Goal: Task Accomplishment & Management: Complete application form

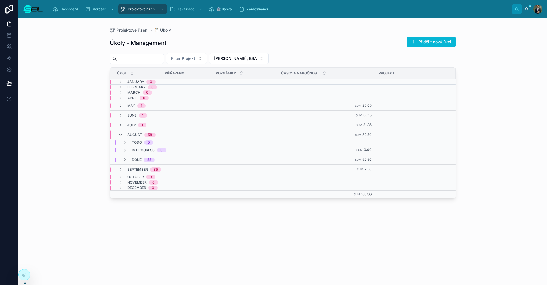
click at [134, 133] on span "August" at bounding box center [134, 135] width 15 height 5
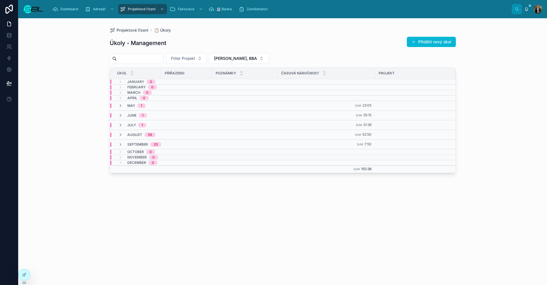
click at [135, 147] on span "September" at bounding box center [137, 144] width 21 height 5
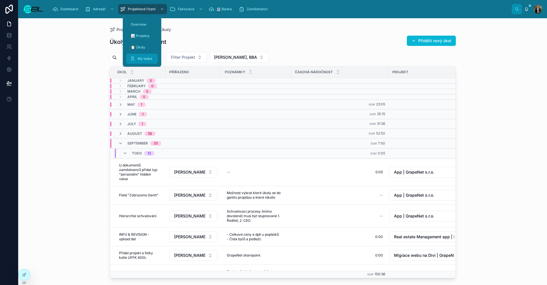
click at [145, 57] on span "My tasks" at bounding box center [145, 58] width 15 height 5
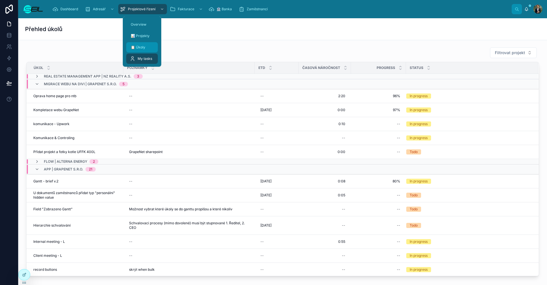
click at [152, 50] on div "📋 Úkoly" at bounding box center [142, 47] width 25 height 9
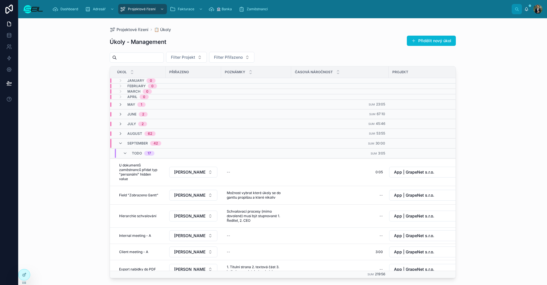
click at [349, 36] on div "Úkoly - Management Přidělit nový úkol" at bounding box center [283, 41] width 346 height 13
click at [440, 39] on button "Přidělit nový úkol" at bounding box center [431, 41] width 49 height 10
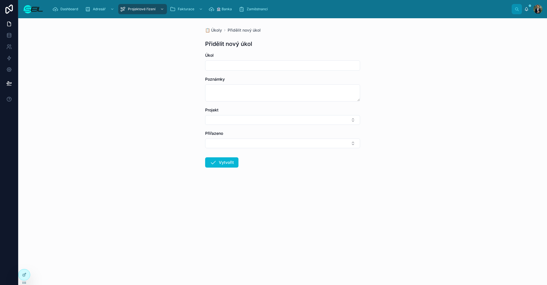
click at [227, 64] on input "text" at bounding box center [283, 66] width 154 height 8
type input "**********"
click at [249, 124] on button "Select Button" at bounding box center [282, 120] width 155 height 10
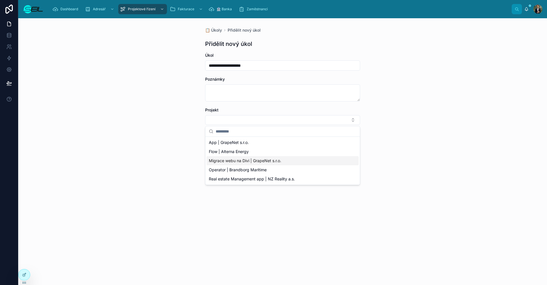
click at [230, 158] on span "Migrace webu na Divi | GrapeNet s.r.o." at bounding box center [245, 161] width 72 height 6
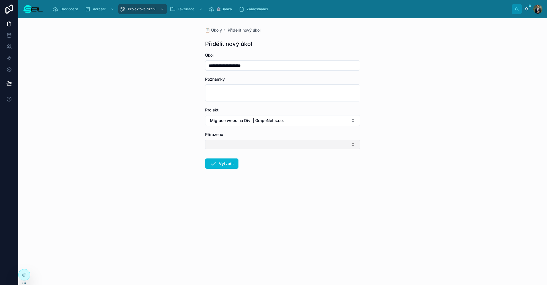
click at [221, 149] on button "Select Button" at bounding box center [282, 145] width 155 height 10
click at [227, 167] on span "[PERSON_NAME], BBA" at bounding box center [230, 167] width 43 height 6
click at [199, 158] on div "**********" at bounding box center [282, 151] width 529 height 267
click at [217, 162] on button "Vytvořit" at bounding box center [221, 165] width 33 height 10
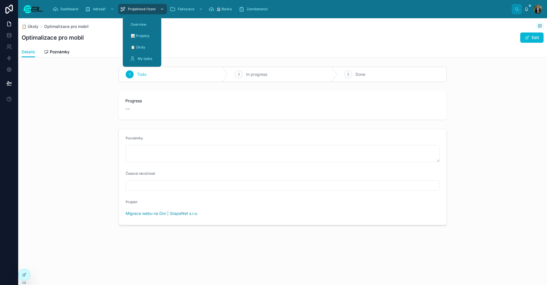
click at [137, 12] on div "Projektové řízení" at bounding box center [142, 9] width 45 height 9
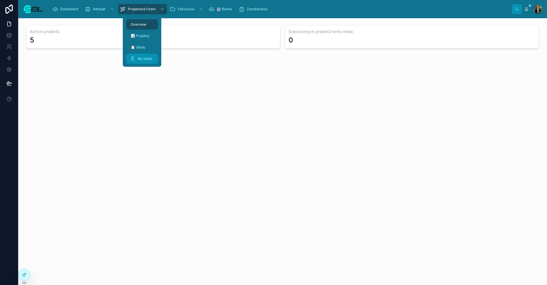
click at [149, 63] on link "My tasks" at bounding box center [142, 59] width 32 height 10
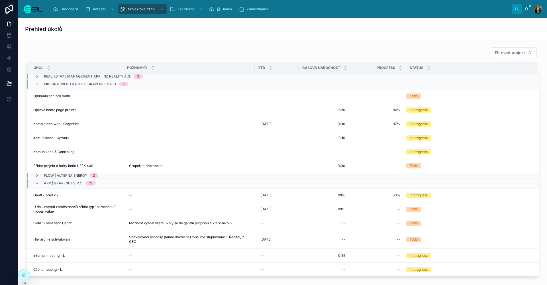
click at [192, 54] on div "Filtrovat projekt" at bounding box center [282, 52] width 513 height 11
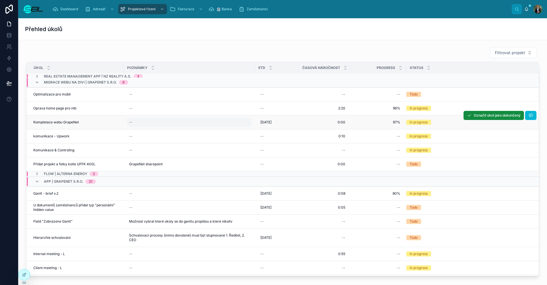
scroll to position [1, 0]
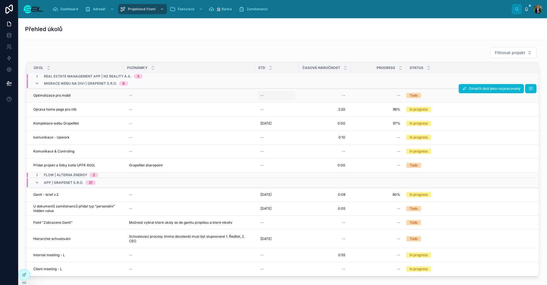
click at [267, 95] on div "--" at bounding box center [276, 95] width 37 height 9
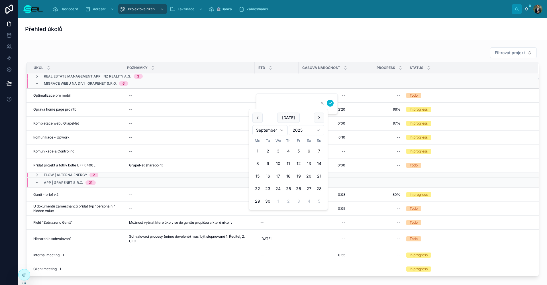
click at [316, 151] on button "7" at bounding box center [319, 151] width 10 height 10
type input "**********"
click at [330, 104] on icon "submit" at bounding box center [330, 103] width 5 height 5
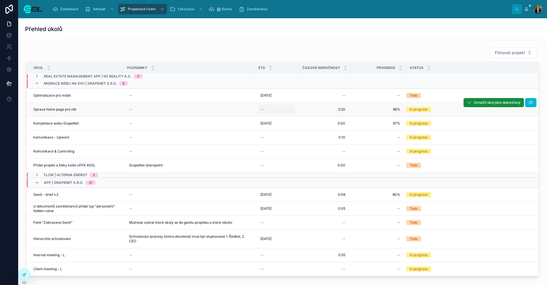
click at [277, 108] on div "--" at bounding box center [276, 109] width 37 height 9
click at [318, 162] on div "0:00 0:00" at bounding box center [325, 165] width 46 height 9
type input "****"
click at [274, 110] on div "--" at bounding box center [276, 109] width 37 height 9
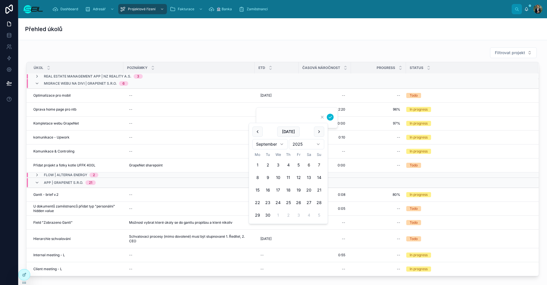
click at [316, 164] on button "7" at bounding box center [319, 165] width 10 height 10
type input "**********"
click at [331, 119] on icon "submit" at bounding box center [330, 117] width 5 height 5
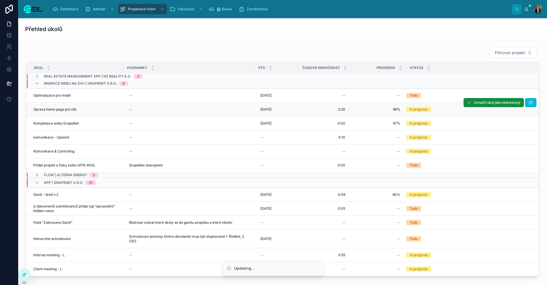
scroll to position [9, 0]
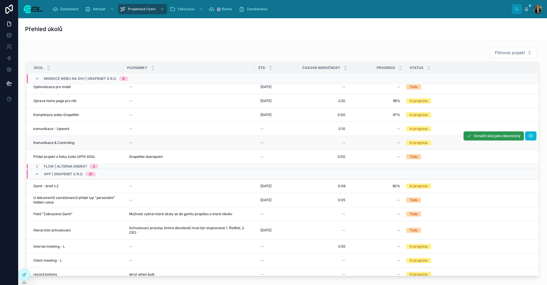
click at [464, 139] on button "Označit úkol jako dokončený" at bounding box center [494, 135] width 60 height 9
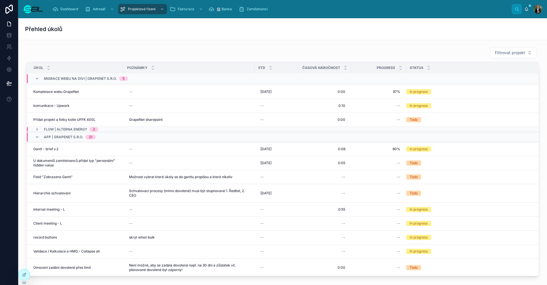
scroll to position [38, 0]
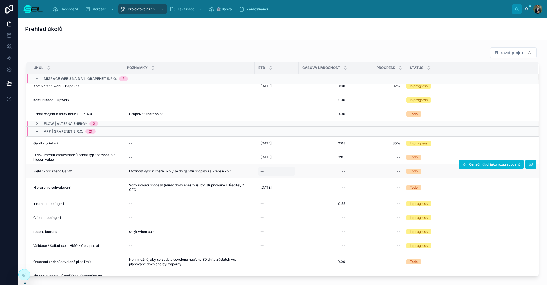
click at [266, 170] on div "--" at bounding box center [276, 171] width 37 height 9
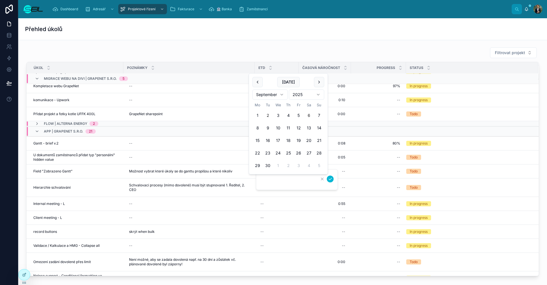
click at [272, 116] on button "2" at bounding box center [268, 115] width 10 height 10
type input "**********"
click at [332, 182] on div at bounding box center [326, 179] width 15 height 7
click at [332, 181] on icon "submit" at bounding box center [330, 179] width 5 height 5
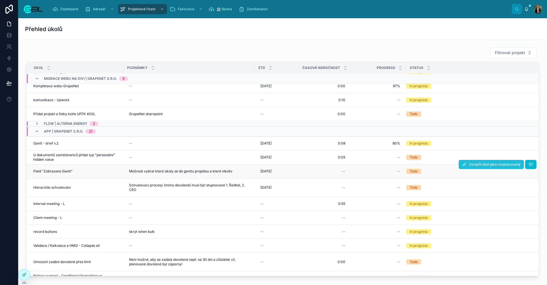
click at [473, 166] on span "Označit úkol jako rozpracovaný" at bounding box center [495, 164] width 52 height 5
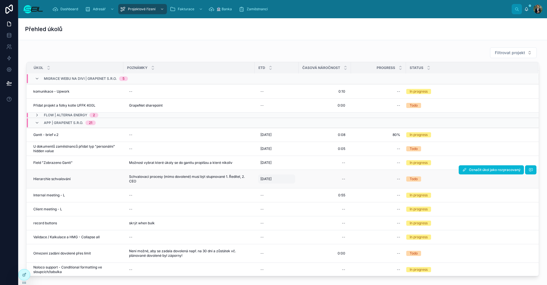
click at [272, 180] on span "[DATE]" at bounding box center [266, 179] width 11 height 5
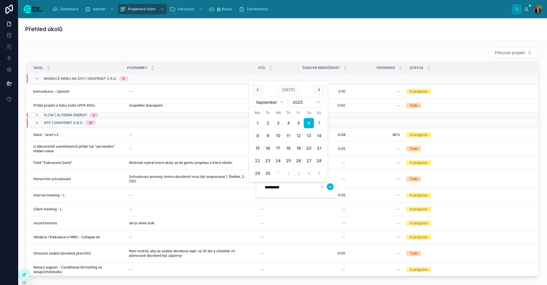
click at [319, 123] on button "7" at bounding box center [319, 123] width 10 height 10
type input "**********"
click at [330, 187] on icon "submit" at bounding box center [330, 186] width 5 height 5
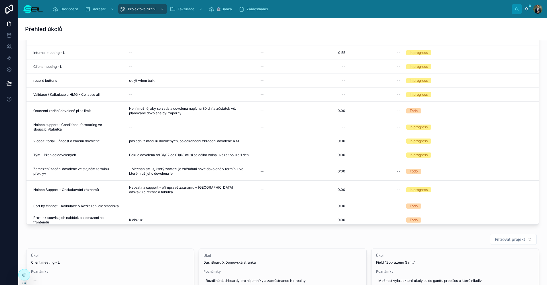
scroll to position [0, 0]
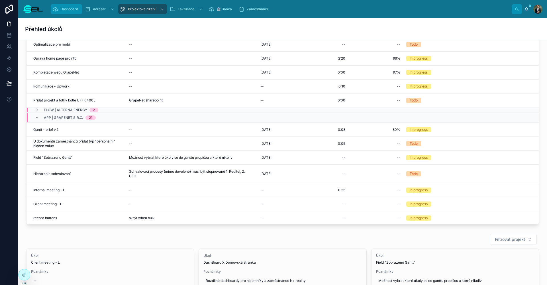
click at [63, 12] on div "Dashboard" at bounding box center [66, 9] width 28 height 9
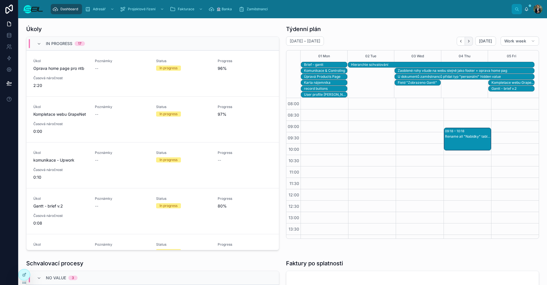
click at [465, 43] on button "Next" at bounding box center [469, 41] width 8 height 9
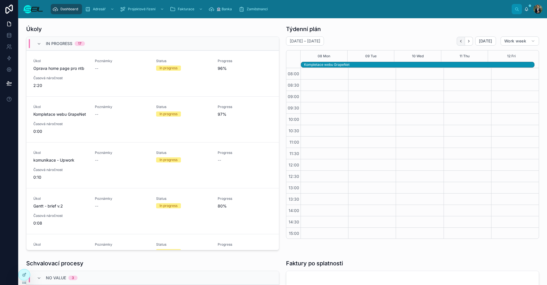
click at [459, 42] on icon "Back" at bounding box center [461, 41] width 4 height 4
